Goal: Task Accomplishment & Management: Complete application form

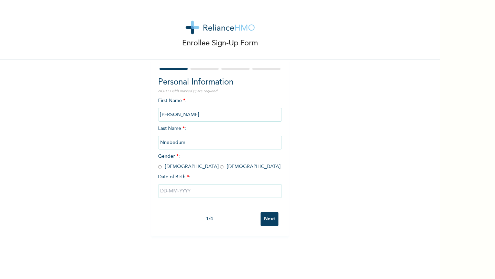
click at [201, 114] on input "[PERSON_NAME]" at bounding box center [220, 115] width 124 height 14
click at [220, 167] on input "radio" at bounding box center [221, 167] width 3 height 7
radio input "true"
click at [187, 188] on input "text" at bounding box center [220, 191] width 124 height 14
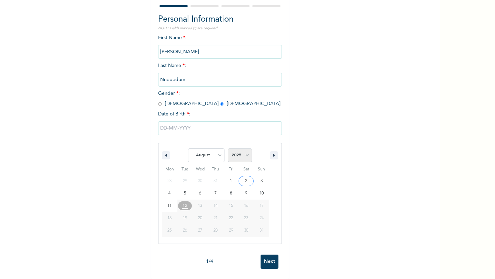
scroll to position [62, 0]
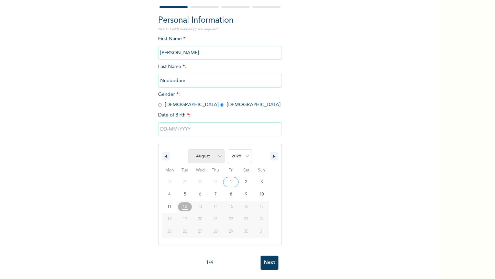
click at [219, 157] on select "January February March April May June July August September October November De…" at bounding box center [206, 157] width 36 height 14
select select "7"
click at [238, 155] on select "2025 2024 2023 2022 2021 2020 2019 2018 2017 2016 2015 2014 2013 2012 2011 2010…" at bounding box center [240, 157] width 24 height 14
select select "1998"
type input "[DATE]"
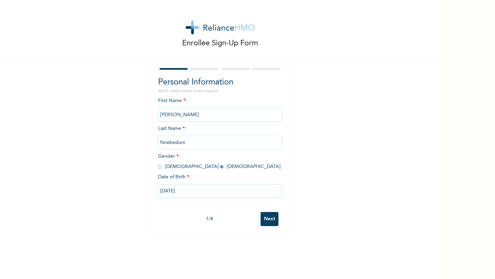
scroll to position [0, 0]
click at [263, 214] on input "Next" at bounding box center [270, 219] width 18 height 14
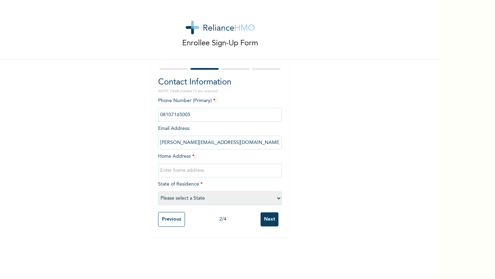
click at [226, 174] on input "text" at bounding box center [220, 171] width 124 height 14
type input "A"
type input "7"
type input "2"
type input "526 [GEOGRAPHIC_DATA], [GEOGRAPHIC_DATA]"
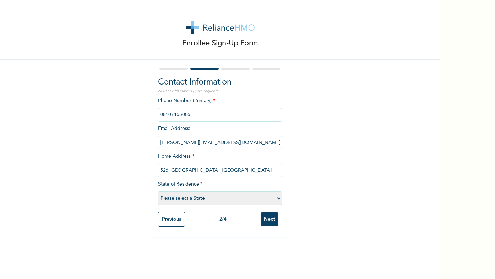
click at [188, 200] on select "Please select a State [PERSON_NAME] (FCT) [PERSON_NAME] Ibom [GEOGRAPHIC_DATA] …" at bounding box center [220, 199] width 124 height 14
select select "25"
click at [270, 224] on input "Next" at bounding box center [270, 220] width 18 height 14
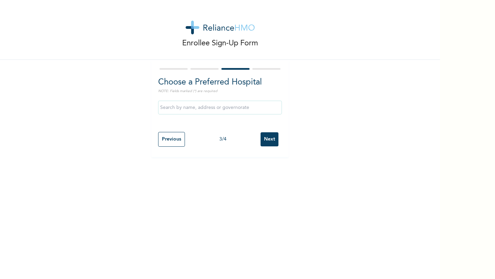
click at [198, 110] on input "text" at bounding box center [220, 108] width 124 height 14
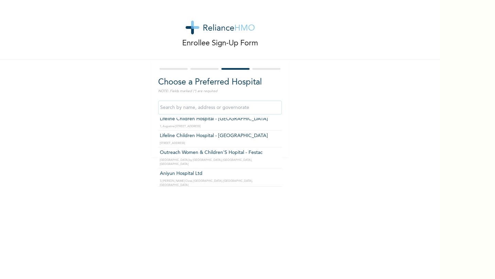
scroll to position [174, 0]
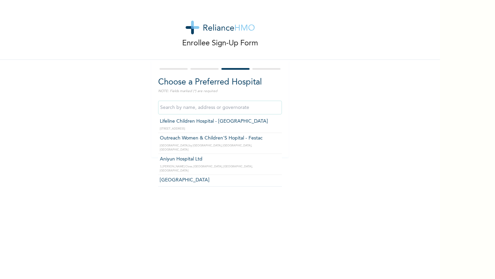
click at [200, 108] on input "text" at bounding box center [220, 108] width 124 height 14
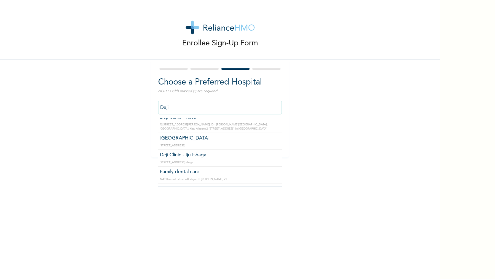
scroll to position [3, 0]
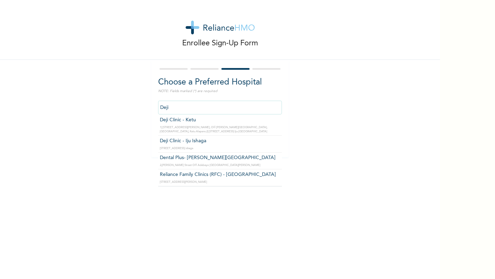
type input "Deji Clinic - Ketu"
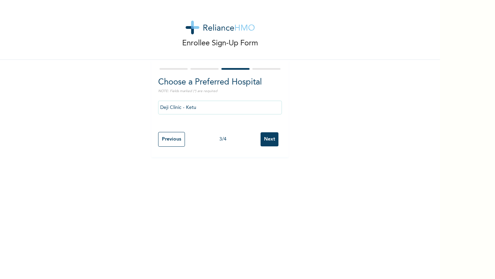
click at [270, 138] on input "Next" at bounding box center [270, 139] width 18 height 14
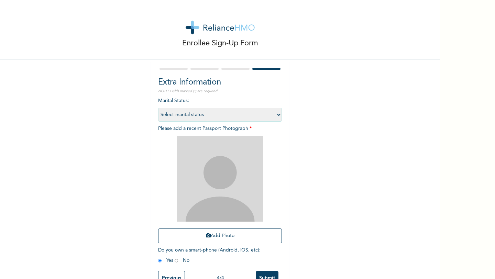
click at [257, 118] on select "Select marital status [DEMOGRAPHIC_DATA] Married [DEMOGRAPHIC_DATA] Widow/[DEMO…" at bounding box center [220, 115] width 124 height 14
select select "2"
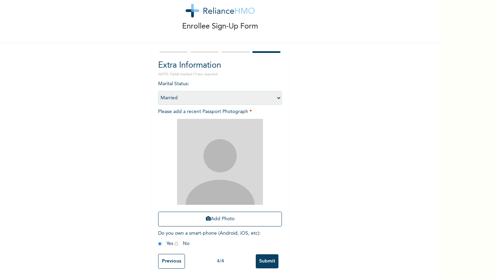
click at [267, 94] on select "Select marital status [DEMOGRAPHIC_DATA] Married [DEMOGRAPHIC_DATA] Widow/[DEMO…" at bounding box center [220, 98] width 124 height 14
click at [208, 218] on icon "button" at bounding box center [208, 218] width 5 height 5
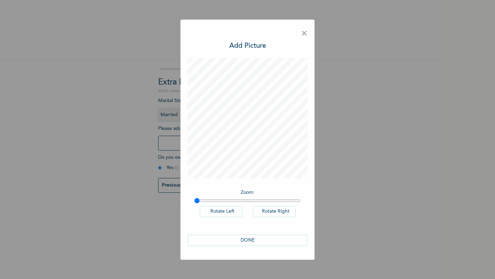
scroll to position [0, 0]
click at [247, 245] on button "DONE" at bounding box center [247, 240] width 120 height 11
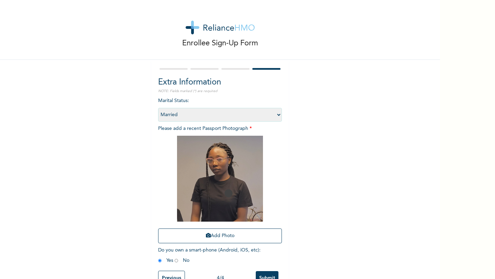
scroll to position [18, 0]
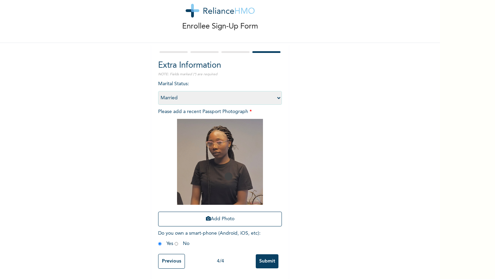
click at [277, 261] on input "Submit" at bounding box center [267, 261] width 23 height 14
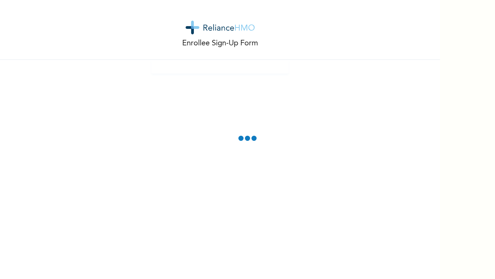
scroll to position [0, 0]
